Goal: Task Accomplishment & Management: Use online tool/utility

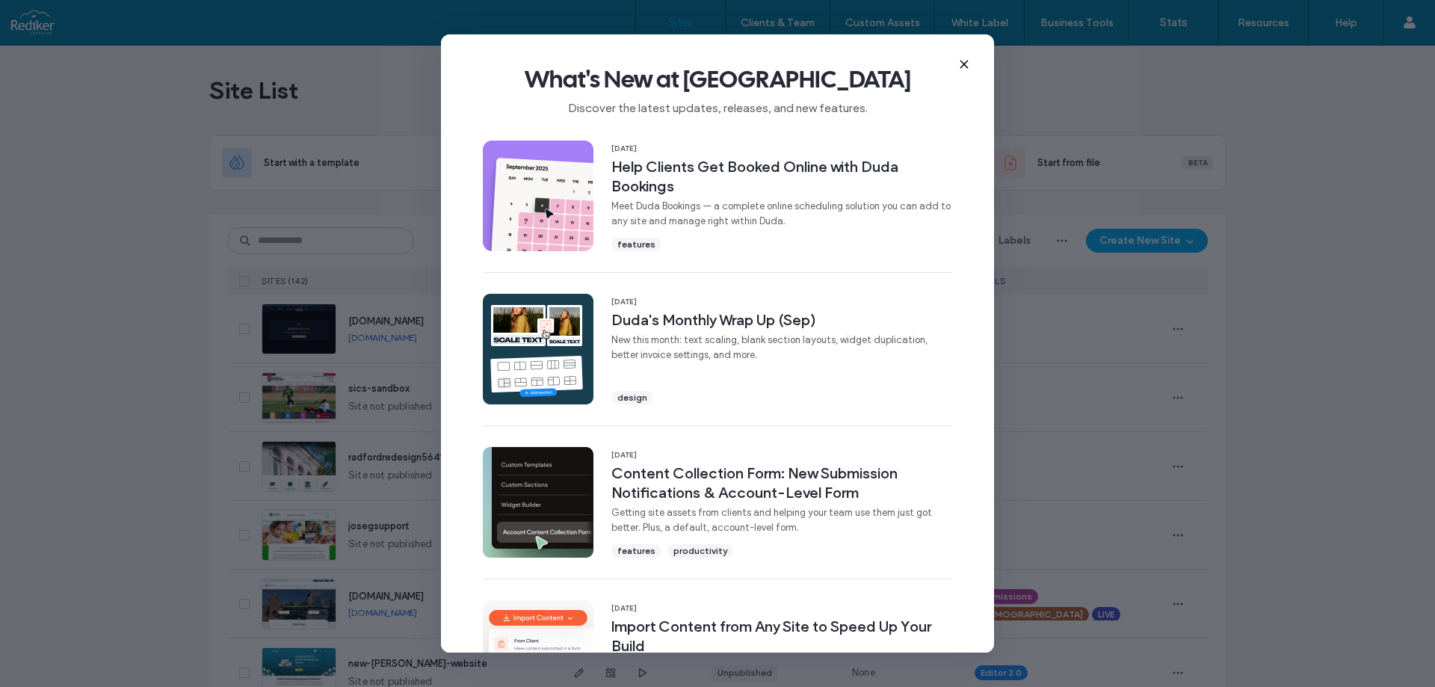
click at [963, 68] on icon at bounding box center [964, 64] width 12 height 12
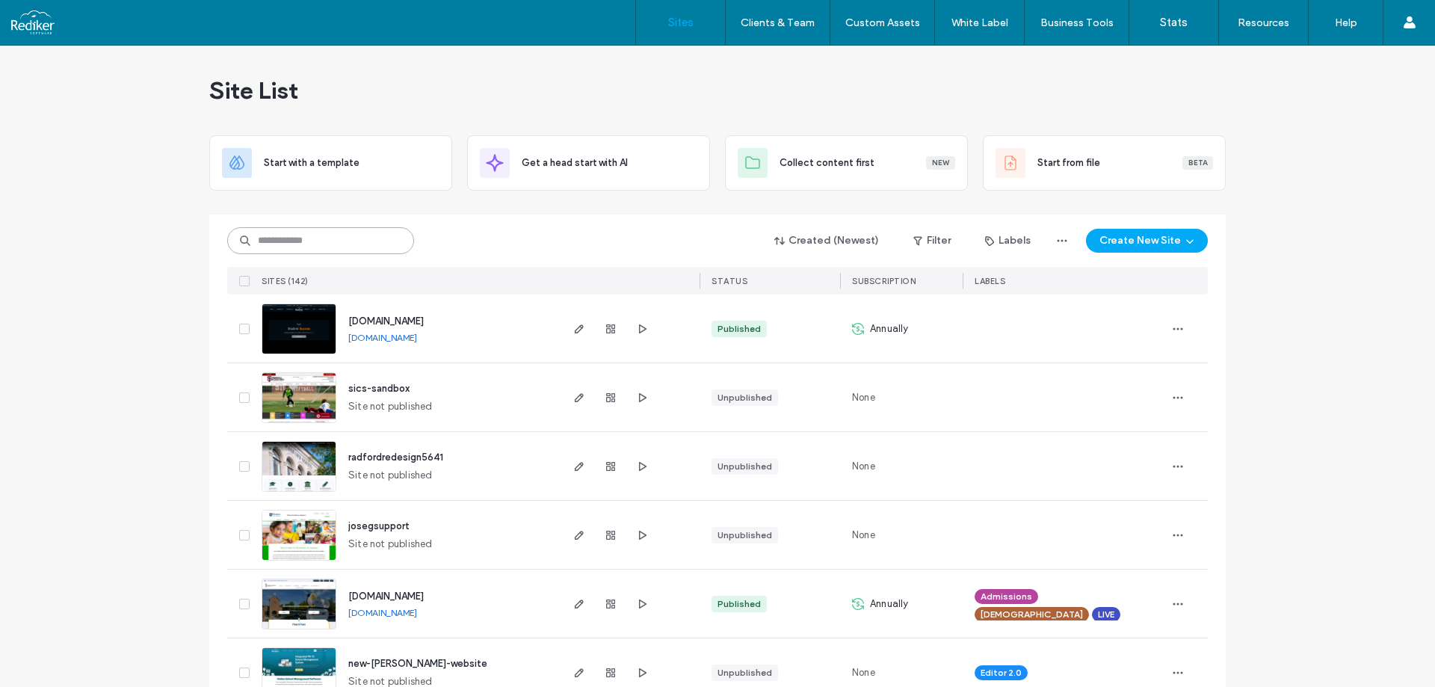
click at [336, 245] on input at bounding box center [320, 240] width 187 height 27
click at [417, 341] on link "[DOMAIN_NAME]" at bounding box center [382, 337] width 69 height 11
click at [297, 251] on input at bounding box center [320, 240] width 187 height 27
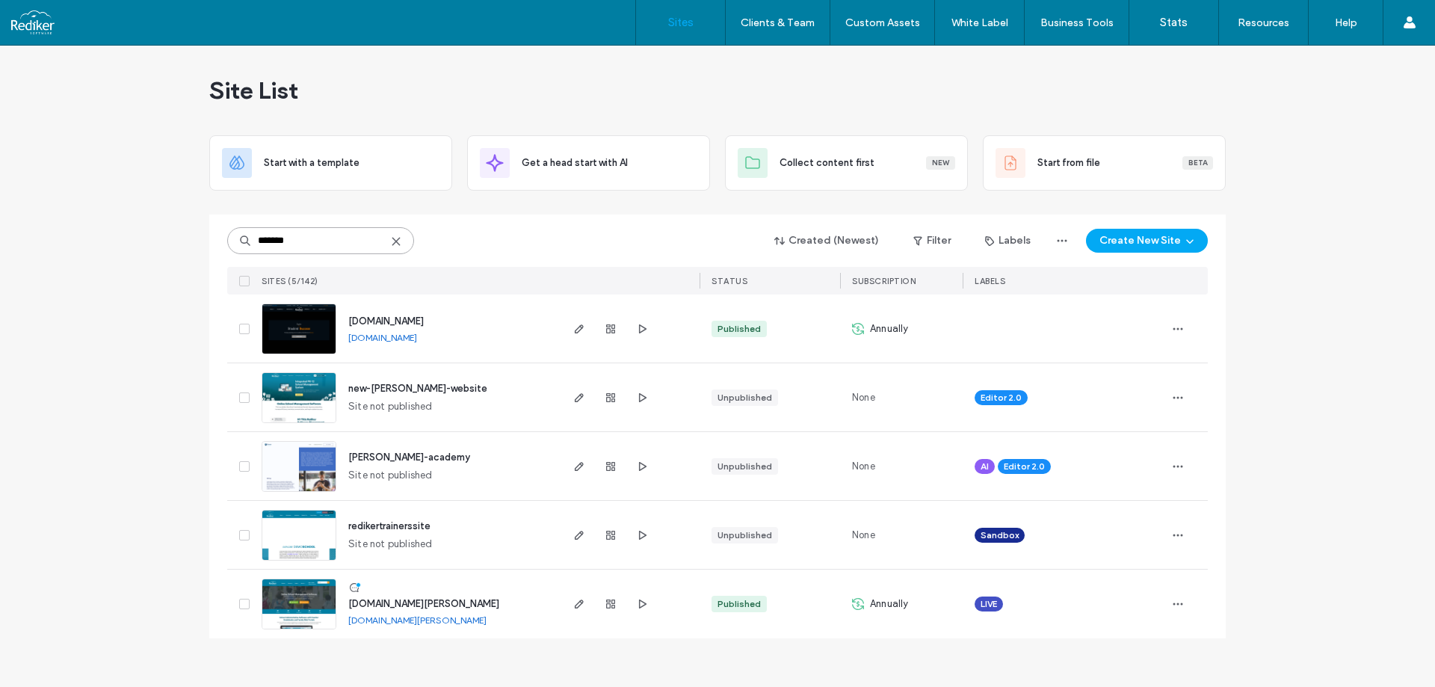
type input "*******"
click at [401, 607] on span "[DOMAIN_NAME][PERSON_NAME]" at bounding box center [423, 603] width 151 height 11
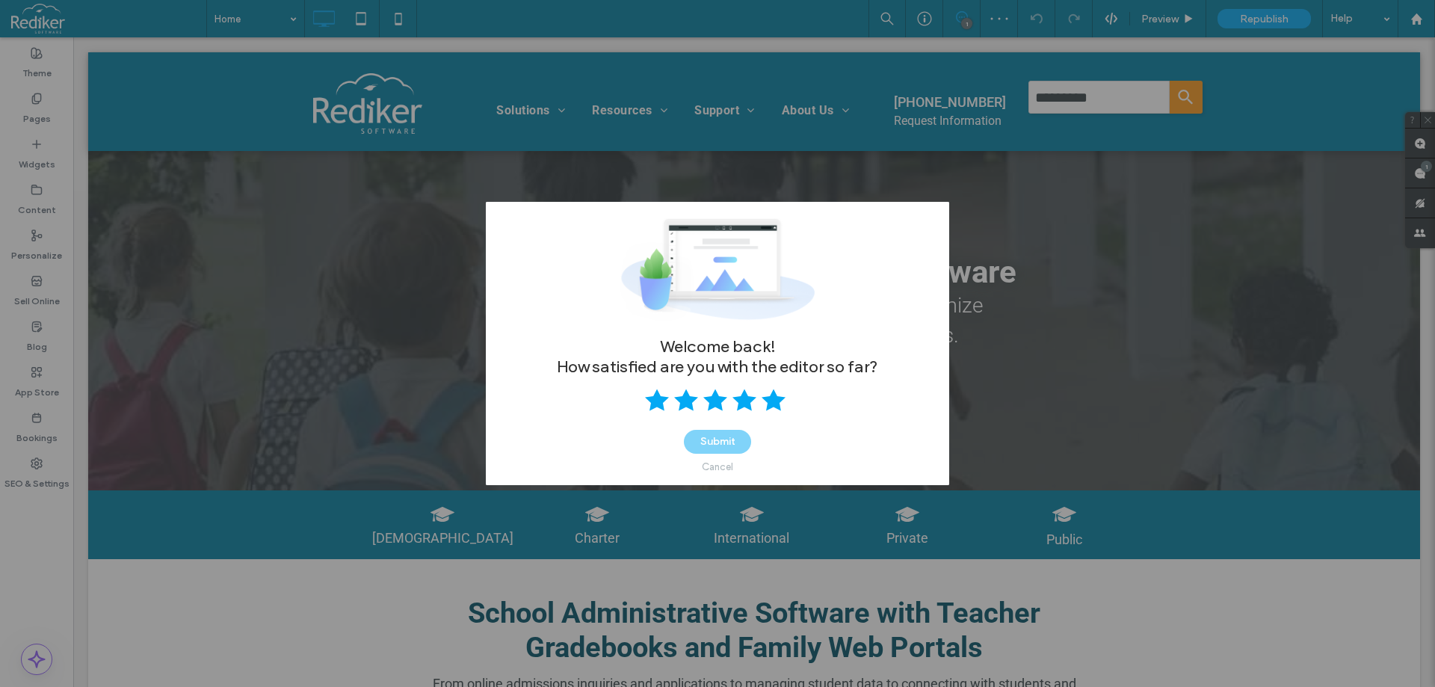
click at [779, 400] on use at bounding box center [774, 400] width 24 height 22
click at [727, 439] on button "Submit" at bounding box center [717, 442] width 67 height 24
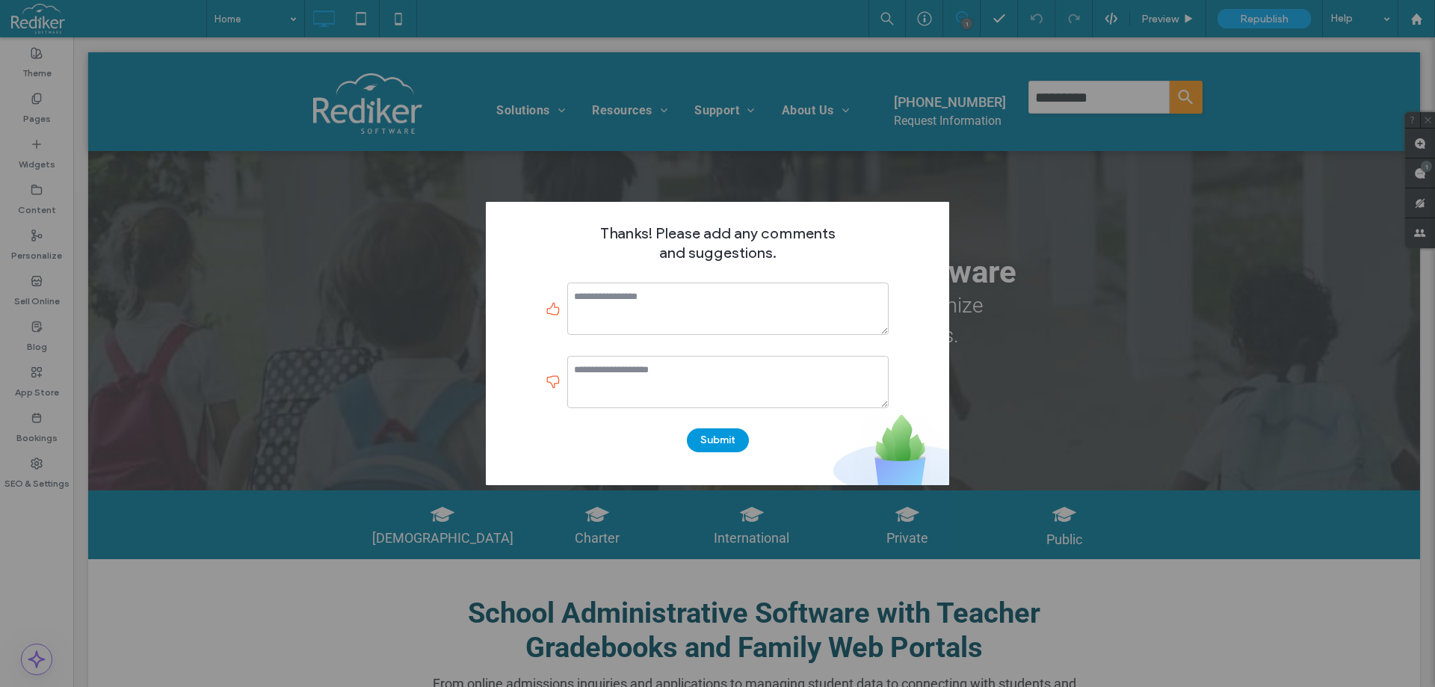
click at [720, 445] on button "Submit" at bounding box center [718, 440] width 62 height 24
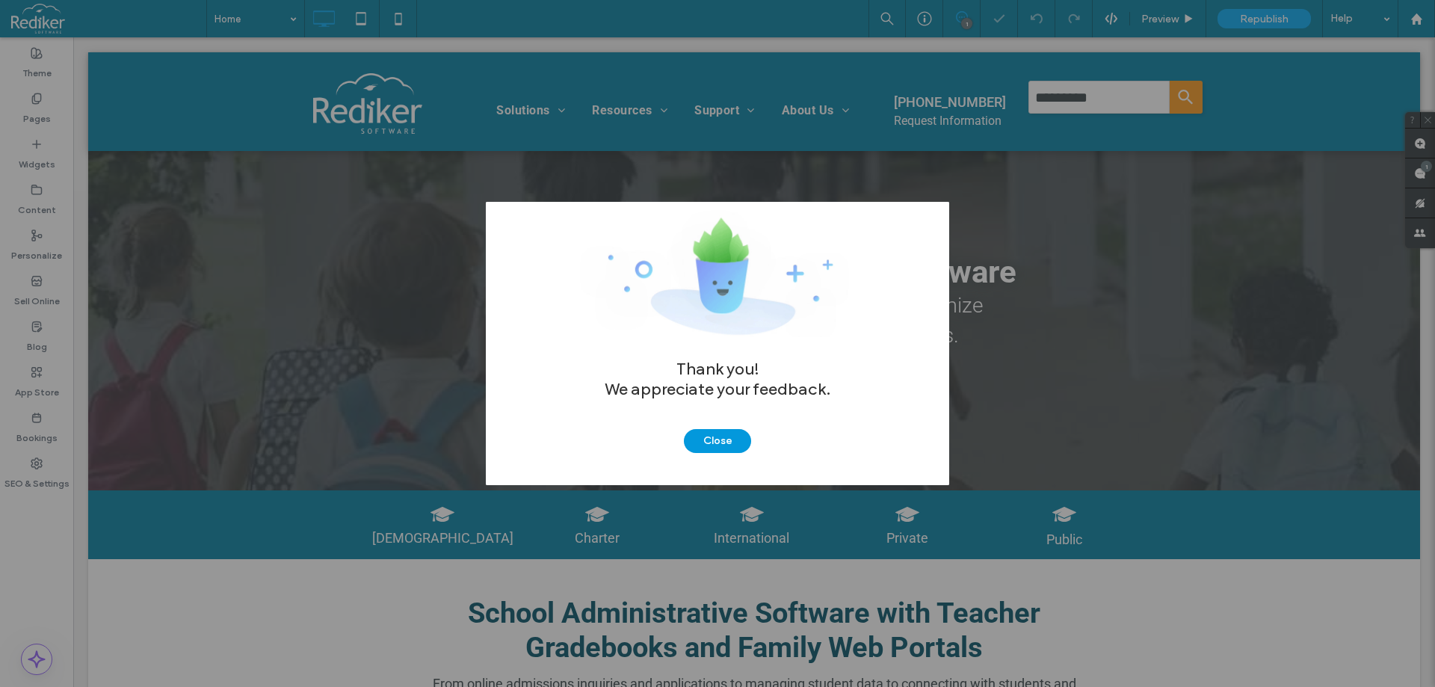
click at [728, 442] on button "Close" at bounding box center [717, 441] width 67 height 24
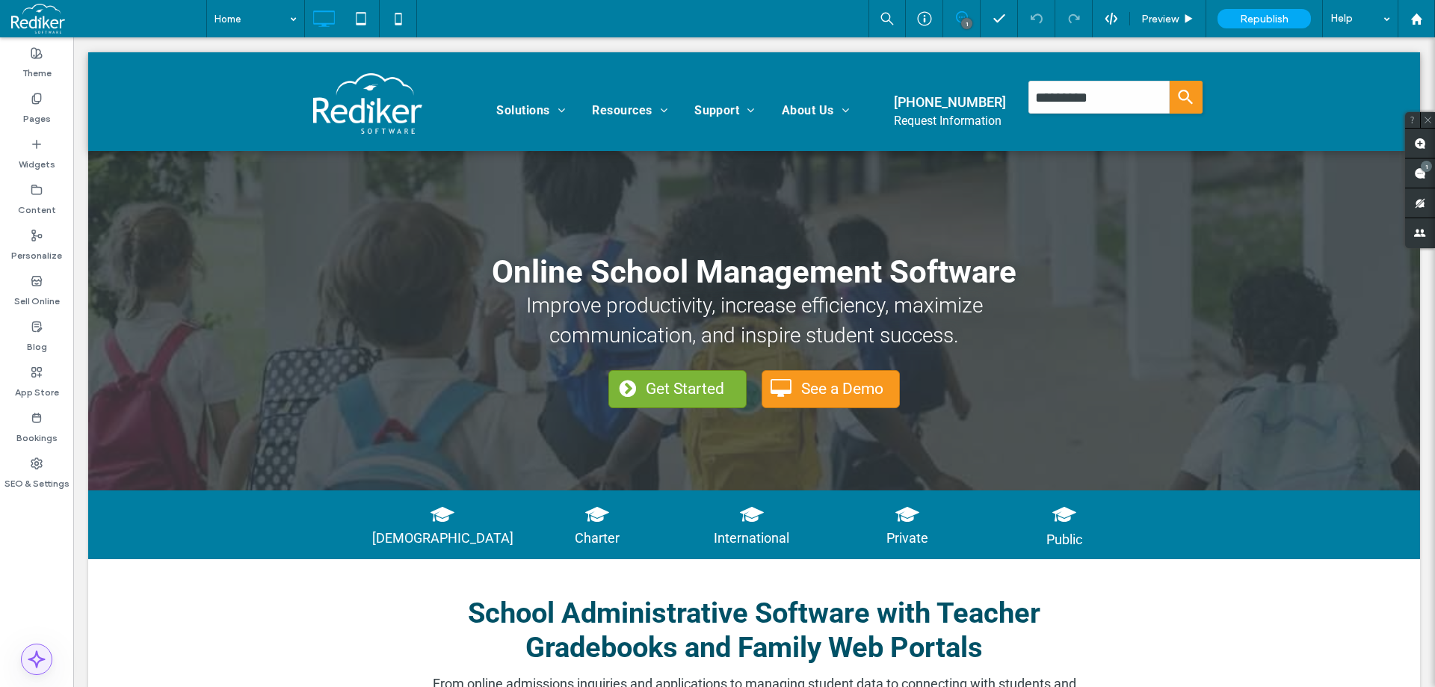
click at [27, 664] on span at bounding box center [37, 659] width 30 height 30
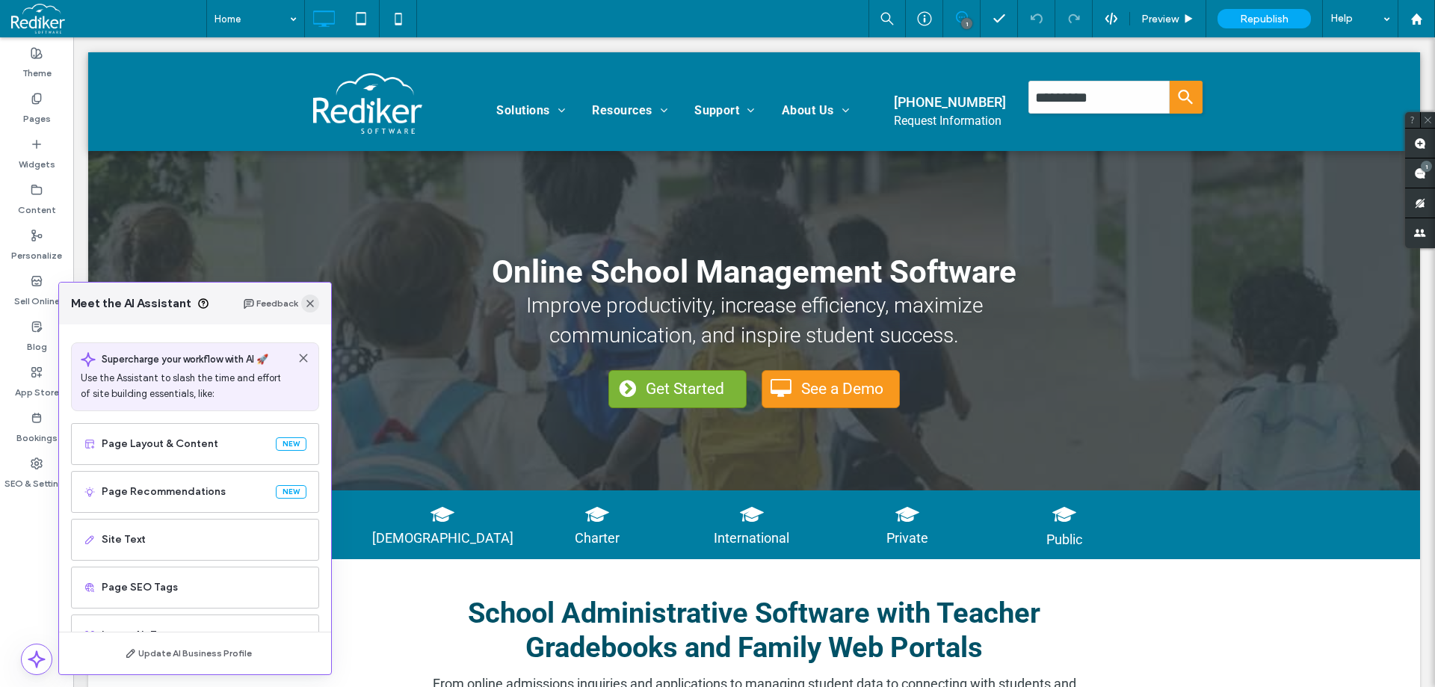
click at [307, 312] on span "button" at bounding box center [310, 303] width 18 height 18
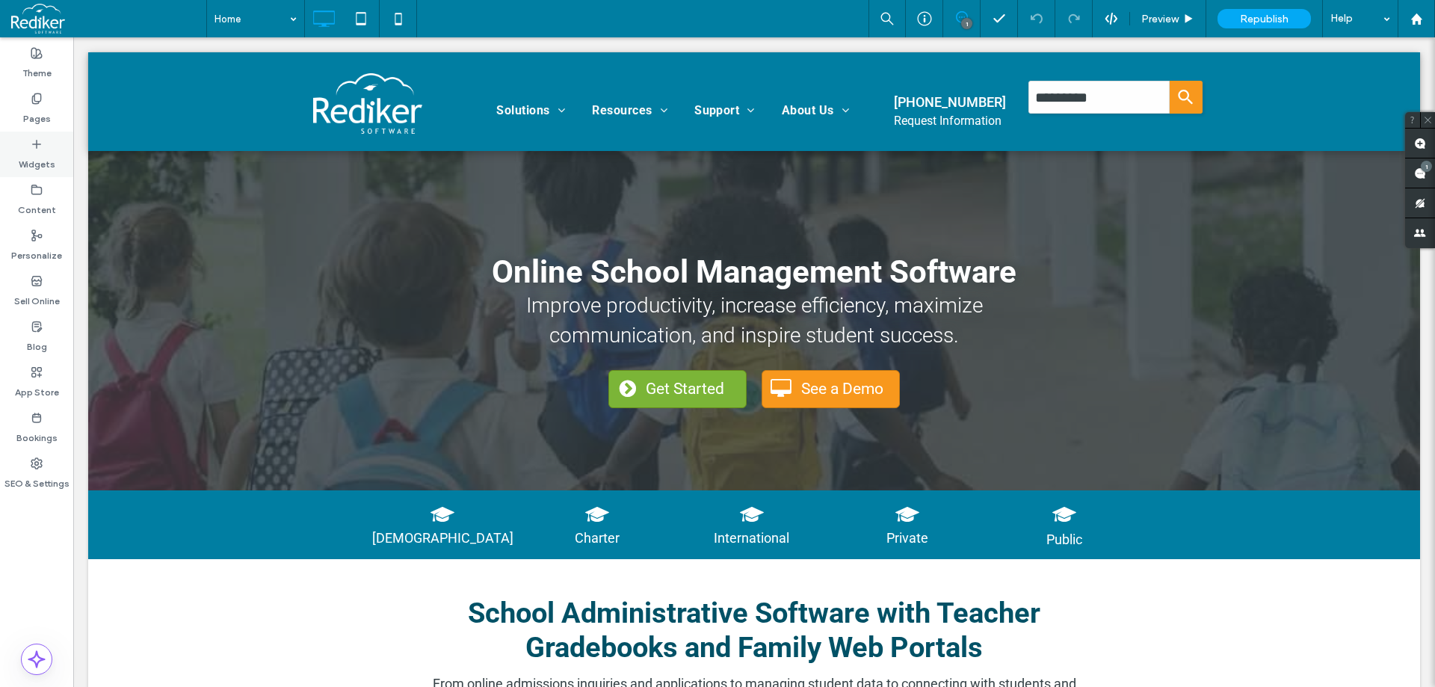
click at [43, 165] on label "Widgets" at bounding box center [37, 160] width 37 height 21
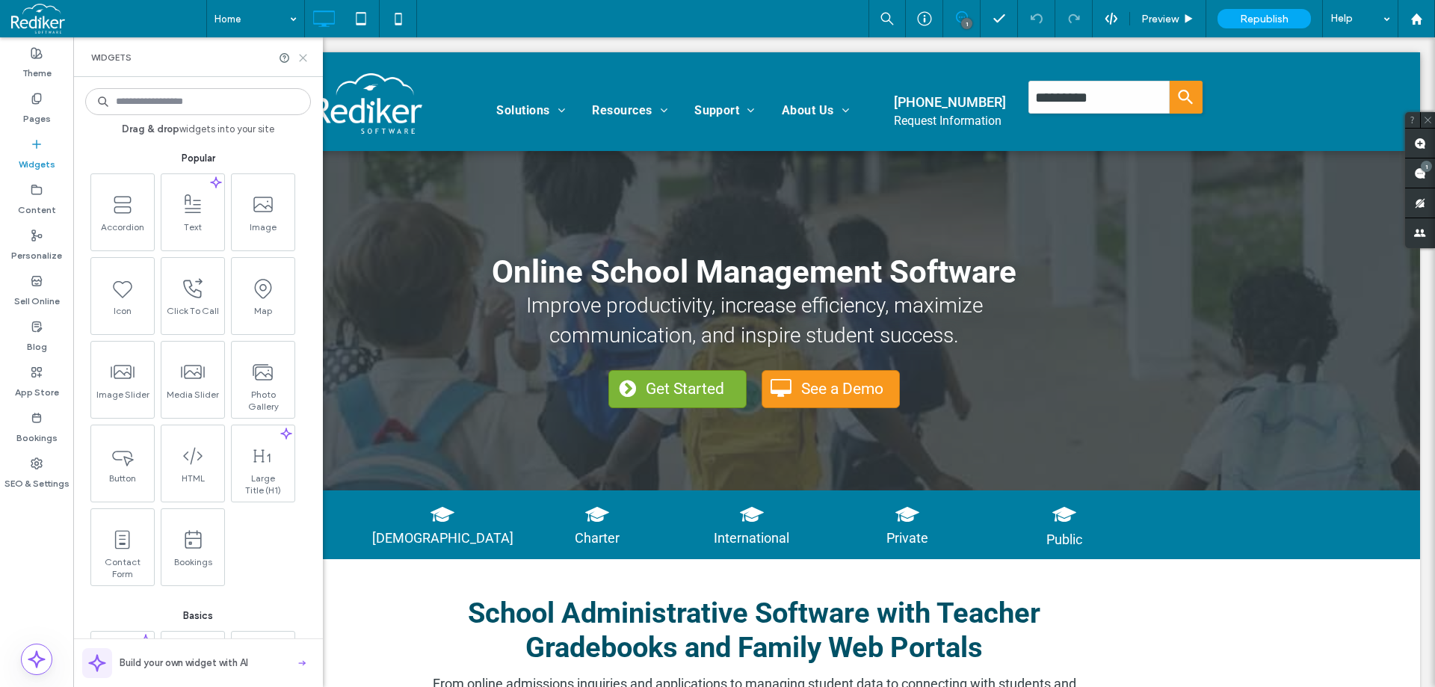
click at [300, 58] on icon at bounding box center [302, 57] width 11 height 11
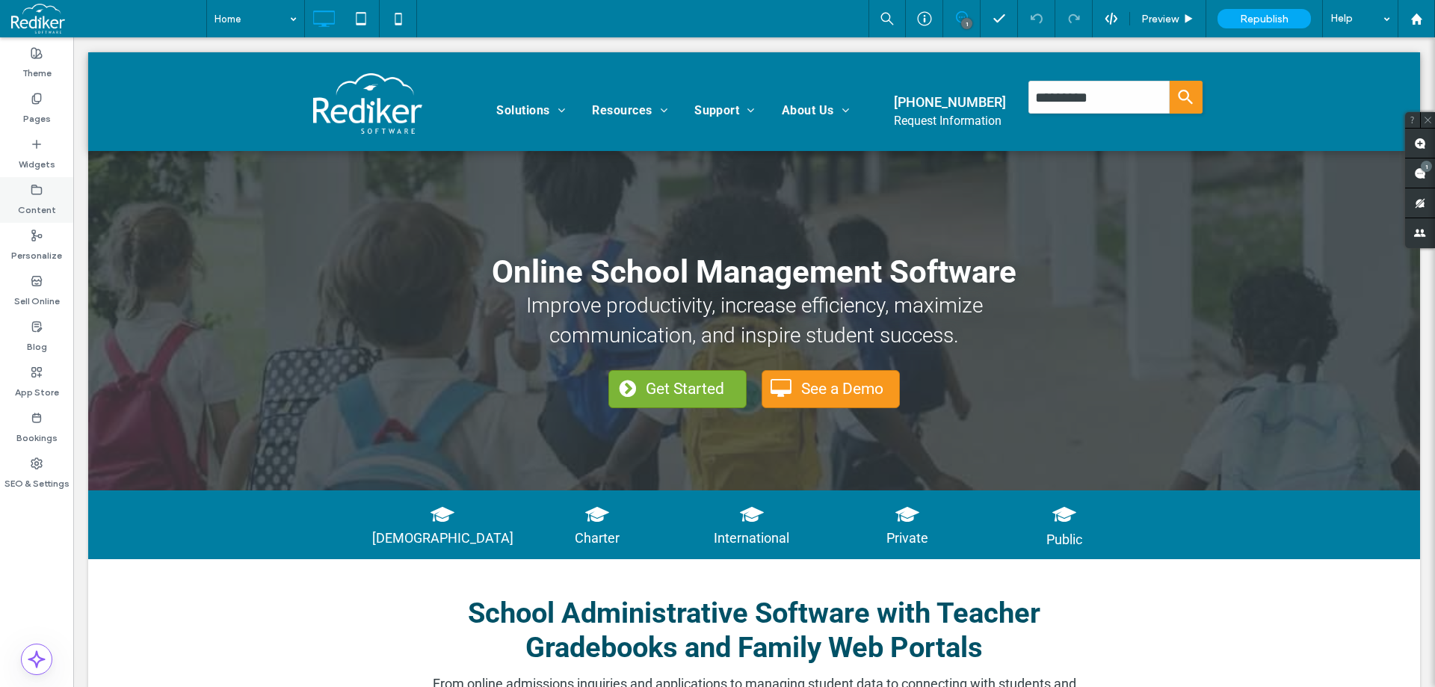
click at [43, 191] on div "Content" at bounding box center [36, 200] width 73 height 46
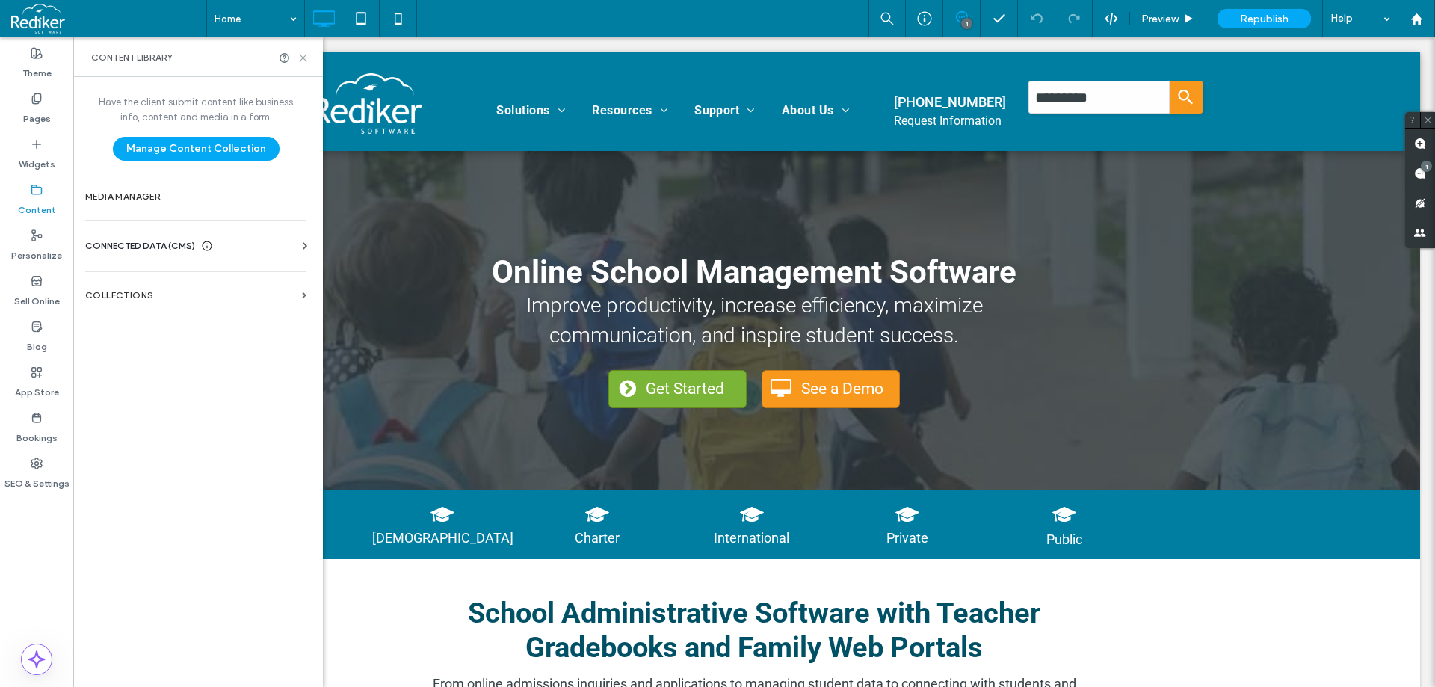
click at [305, 58] on icon at bounding box center [302, 57] width 11 height 11
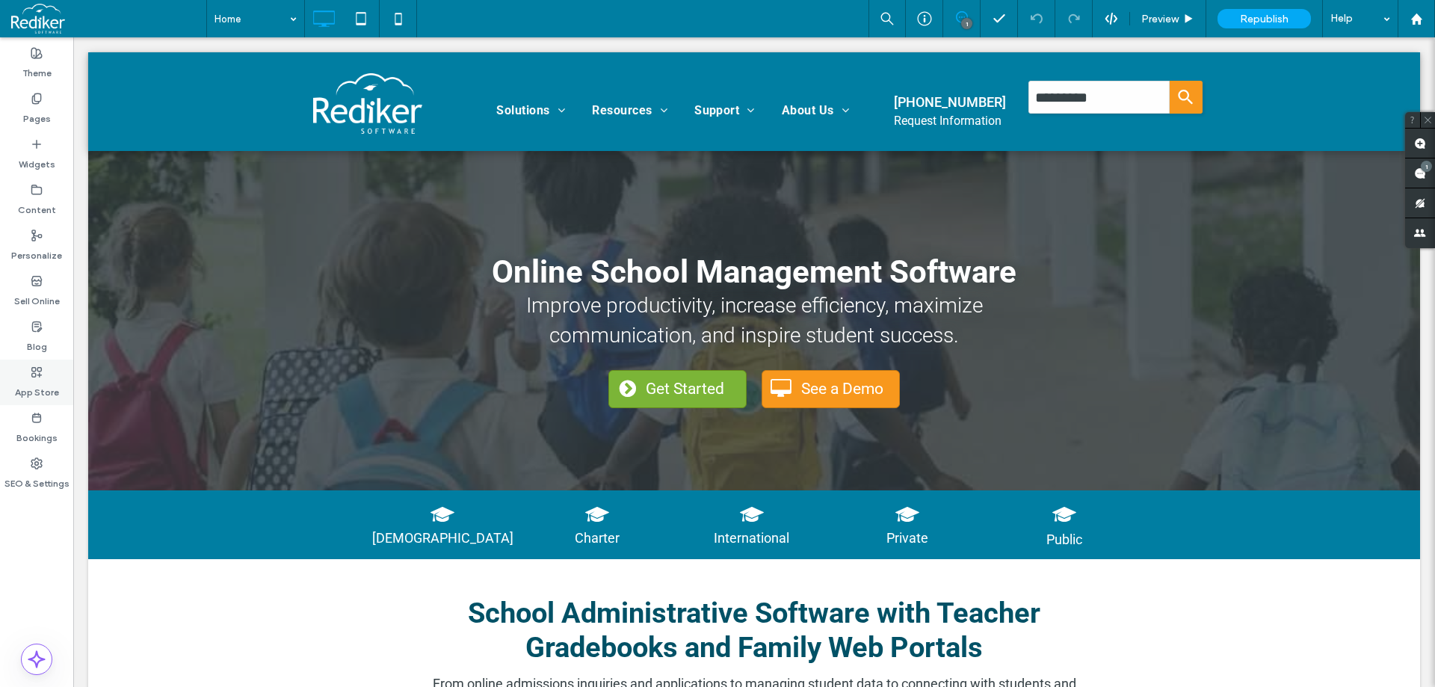
click at [42, 394] on label "App Store" at bounding box center [37, 388] width 44 height 21
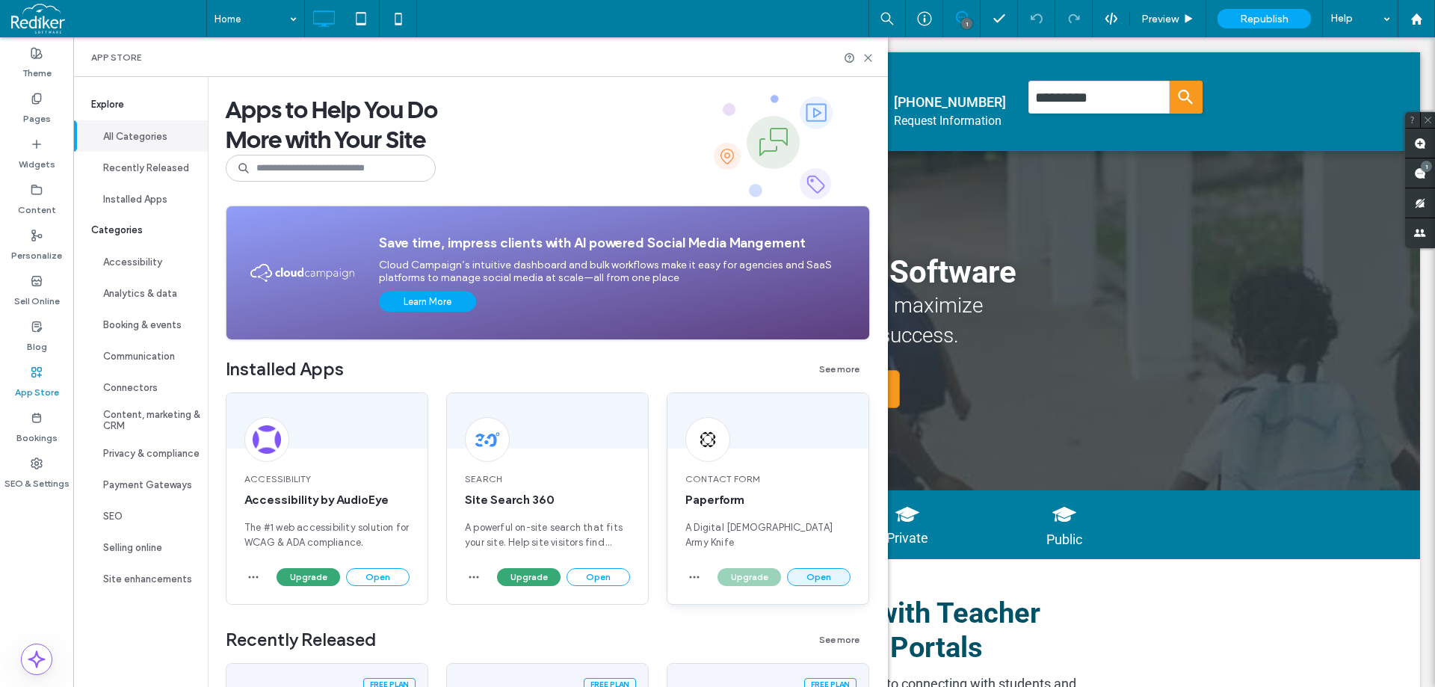
click at [812, 576] on button "Open" at bounding box center [819, 577] width 64 height 18
